Goal: Task Accomplishment & Management: Use online tool/utility

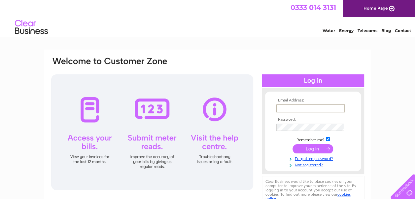
click at [324, 109] on input "text" at bounding box center [311, 108] width 69 height 8
type input "[EMAIL_ADDRESS][DOMAIN_NAME]"
click at [315, 147] on input "submit" at bounding box center [313, 147] width 41 height 9
click at [315, 148] on input "submit" at bounding box center [313, 147] width 41 height 9
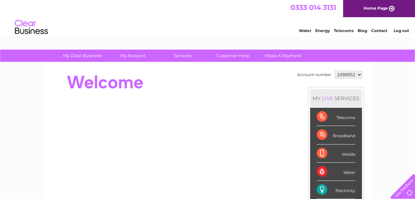
click at [326, 189] on div "Electricity" at bounding box center [336, 190] width 39 height 18
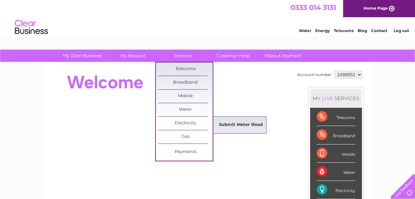
click at [230, 124] on link "Submit Meter Read" at bounding box center [241, 124] width 55 height 13
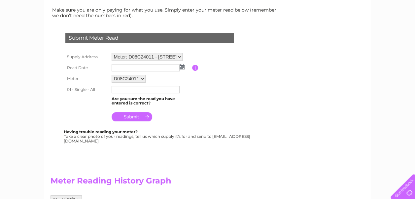
scroll to position [99, 0]
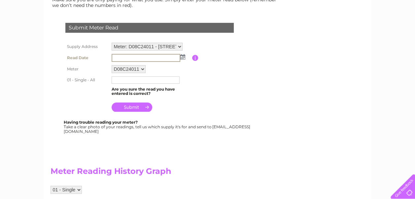
click at [171, 57] on input "text" at bounding box center [146, 58] width 69 height 8
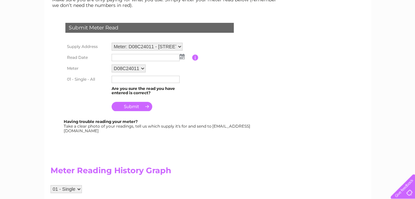
click at [182, 58] on img at bounding box center [182, 56] width 5 height 5
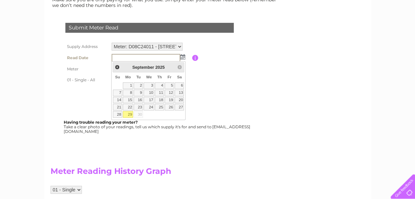
click at [131, 113] on link "29" at bounding box center [128, 114] width 10 height 7
type input "2025/09/29"
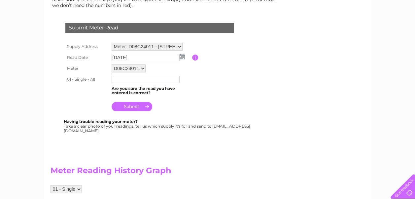
click at [143, 78] on input "text" at bounding box center [146, 79] width 68 height 7
click at [198, 88] on table "Supply Address Meter: D08C24011 - 1A Mons Avenue, Bognor Regis, PO21 5JL Read D…" at bounding box center [158, 77] width 188 height 72
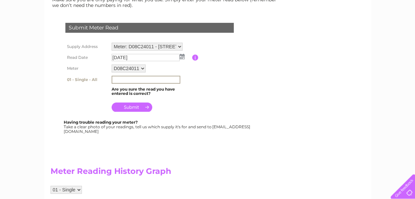
click at [146, 79] on input "text" at bounding box center [146, 80] width 69 height 8
type input "49344"
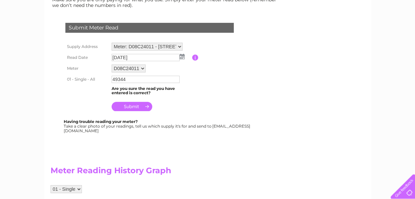
click at [136, 108] on input "submit" at bounding box center [132, 106] width 41 height 9
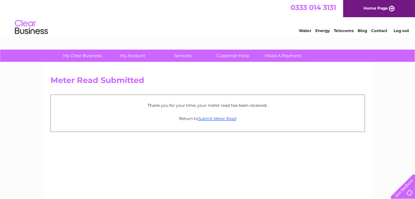
click at [400, 29] on link "Log out" at bounding box center [401, 30] width 16 height 5
